Goal: Find specific page/section: Find specific page/section

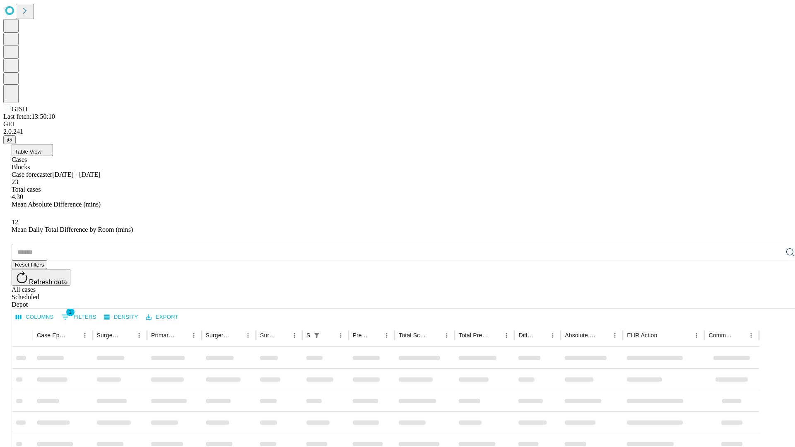
click at [773, 301] on div "Depot" at bounding box center [406, 304] width 788 height 7
